Goal: Book appointment/travel/reservation

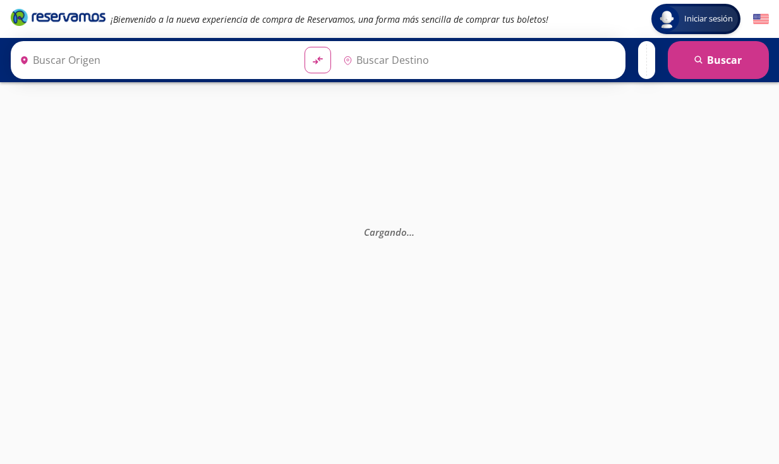
type input "[GEOGRAPHIC_DATA], [GEOGRAPHIC_DATA]"
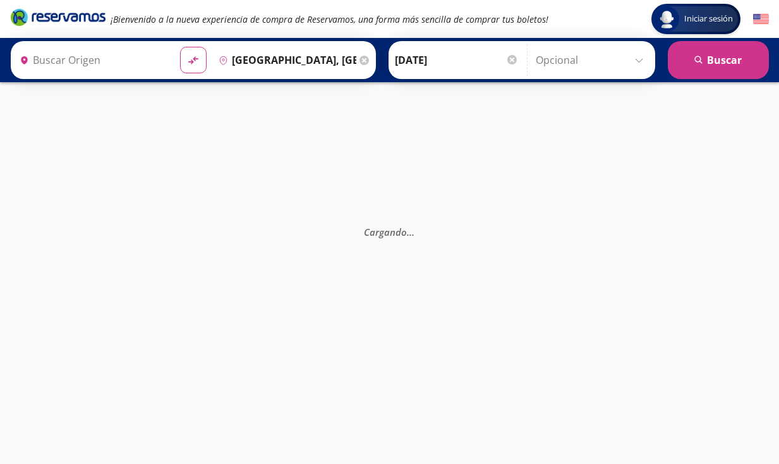
type input "[GEOGRAPHIC_DATA], [GEOGRAPHIC_DATA]"
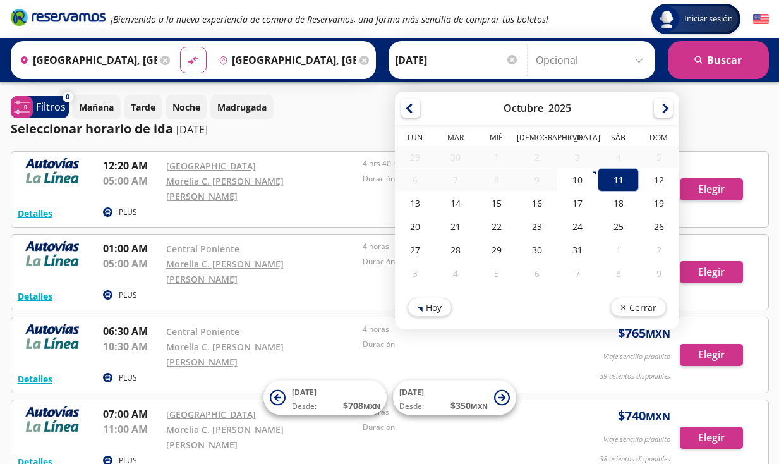
click at [503, 59] on input "[DATE]" at bounding box center [457, 60] width 124 height 32
click at [534, 207] on div "16" at bounding box center [535, 202] width 40 height 23
type input "[DATE]"
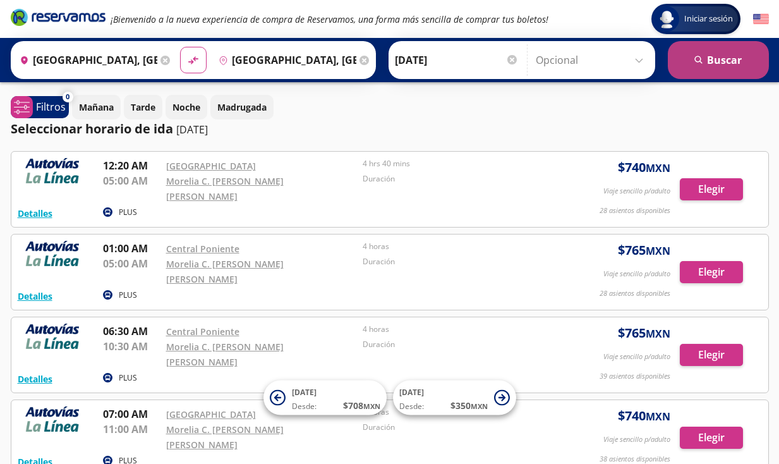
click at [726, 70] on button "search [GEOGRAPHIC_DATA]" at bounding box center [718, 60] width 101 height 38
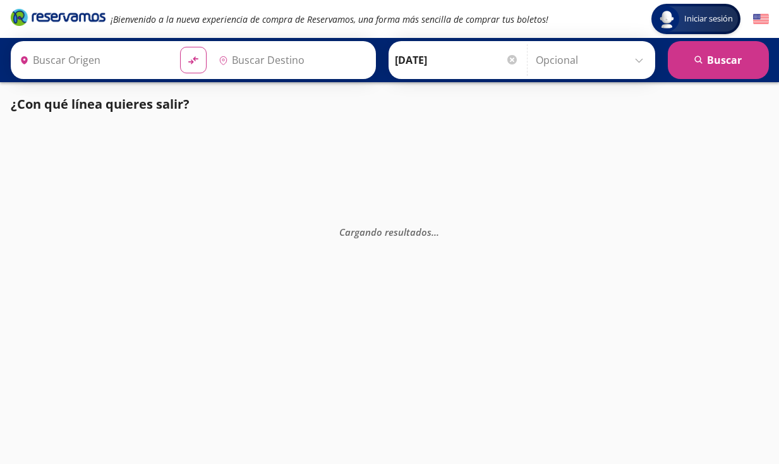
type input "[GEOGRAPHIC_DATA], [GEOGRAPHIC_DATA]"
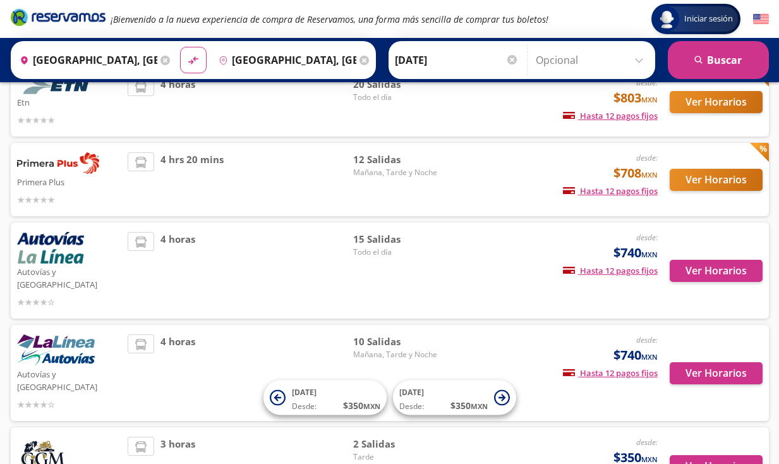
scroll to position [111, 0]
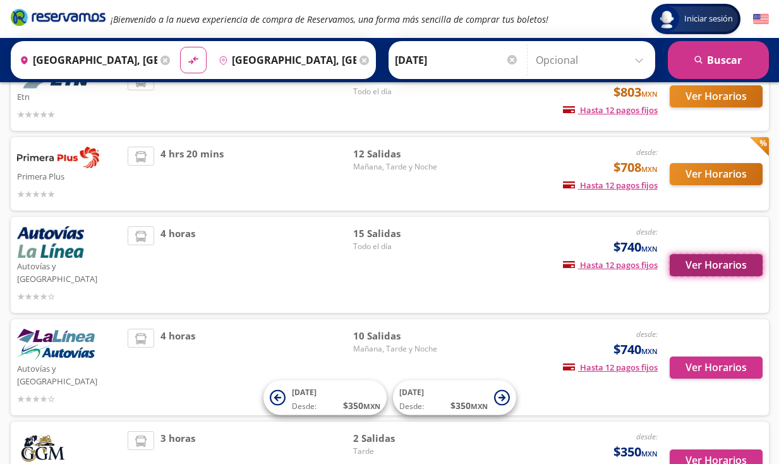
click at [711, 264] on button "Ver Horarios" at bounding box center [716, 265] width 93 height 22
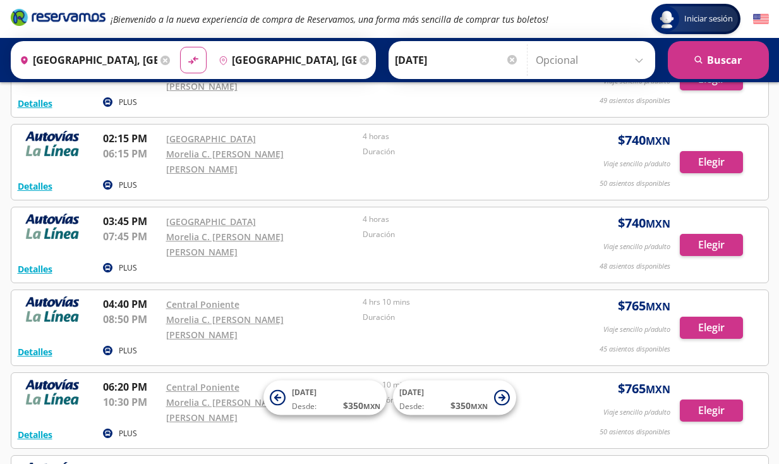
scroll to position [524, 0]
